Goal: Find specific page/section: Find specific page/section

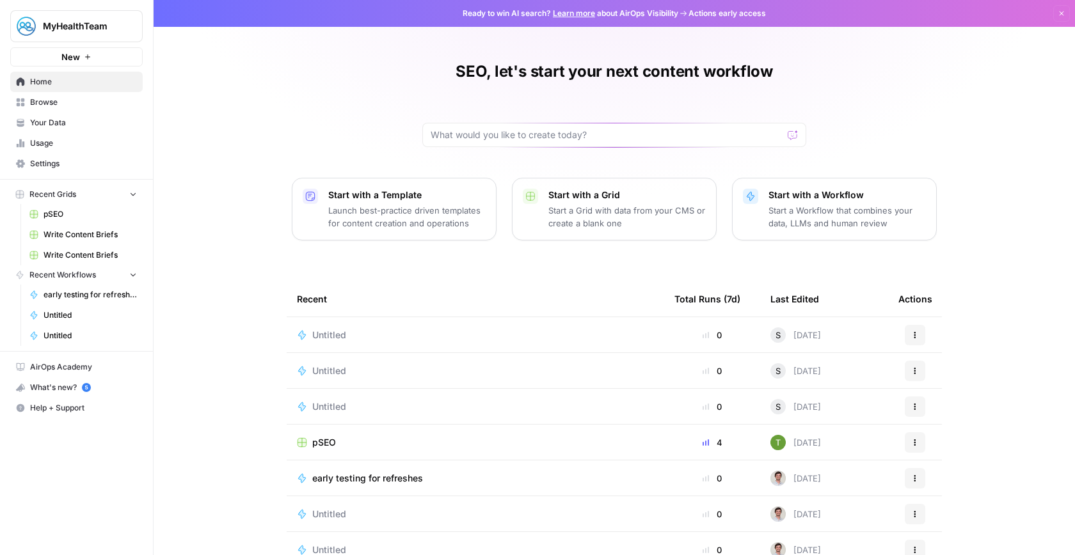
click at [321, 446] on span "pSEO" at bounding box center [324, 442] width 24 height 13
